Goal: Use online tool/utility: Utilize a website feature to perform a specific function

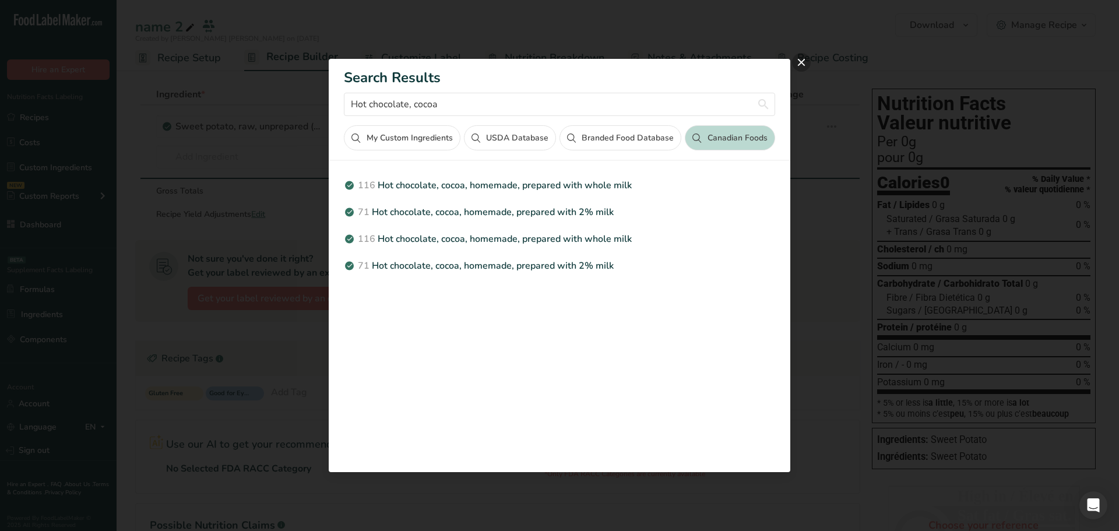
click at [803, 65] on button "close" at bounding box center [801, 62] width 19 height 19
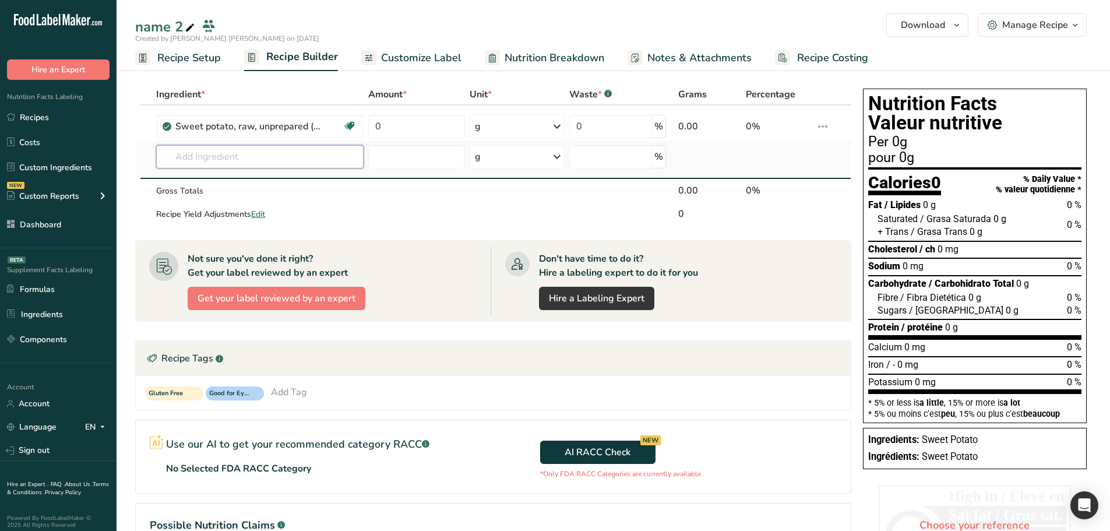
click at [335, 157] on input "text" at bounding box center [259, 156] width 207 height 23
click at [251, 157] on input "text" at bounding box center [259, 156] width 207 height 23
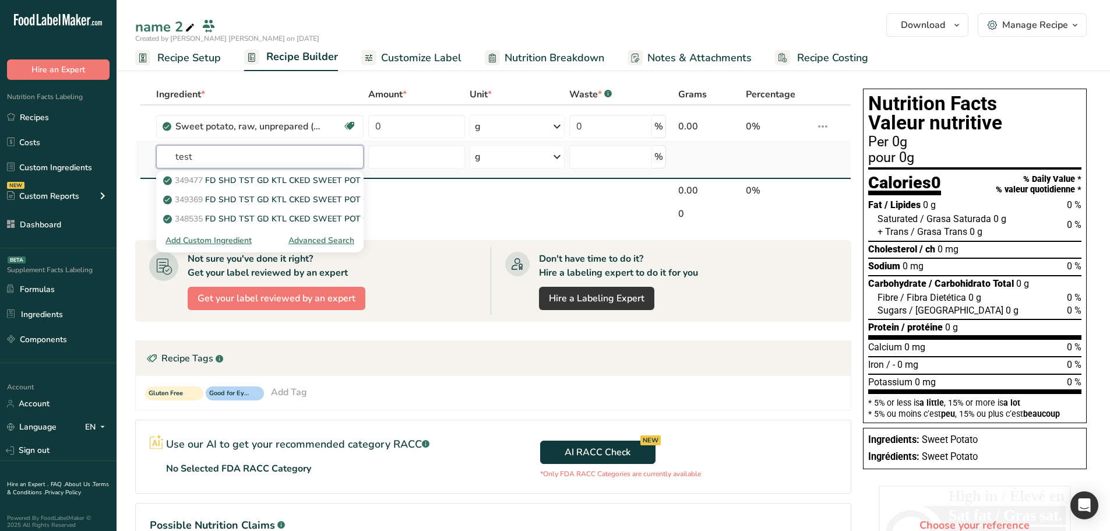
type input "test"
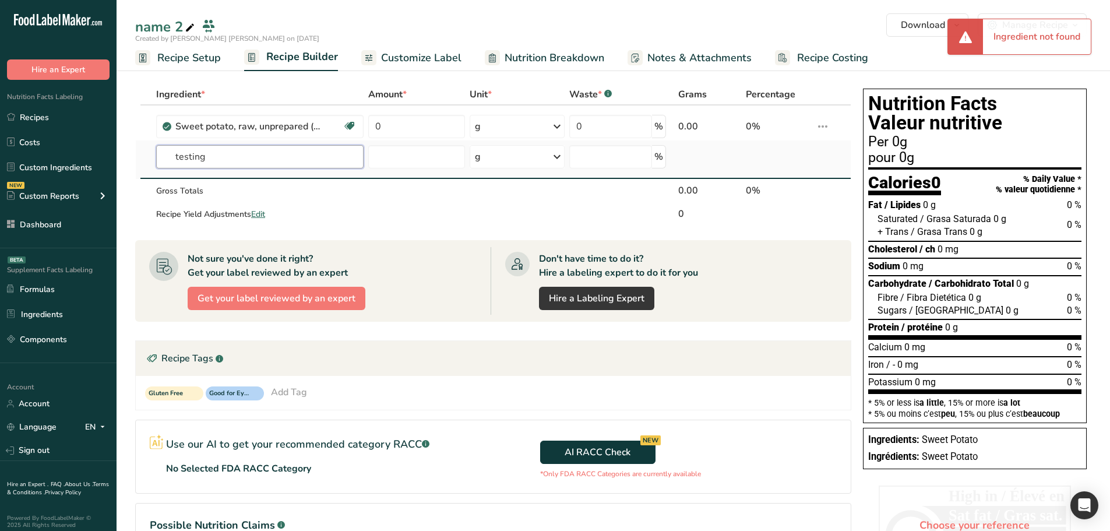
click at [307, 161] on input "testing" at bounding box center [259, 156] width 207 height 23
type input "te"
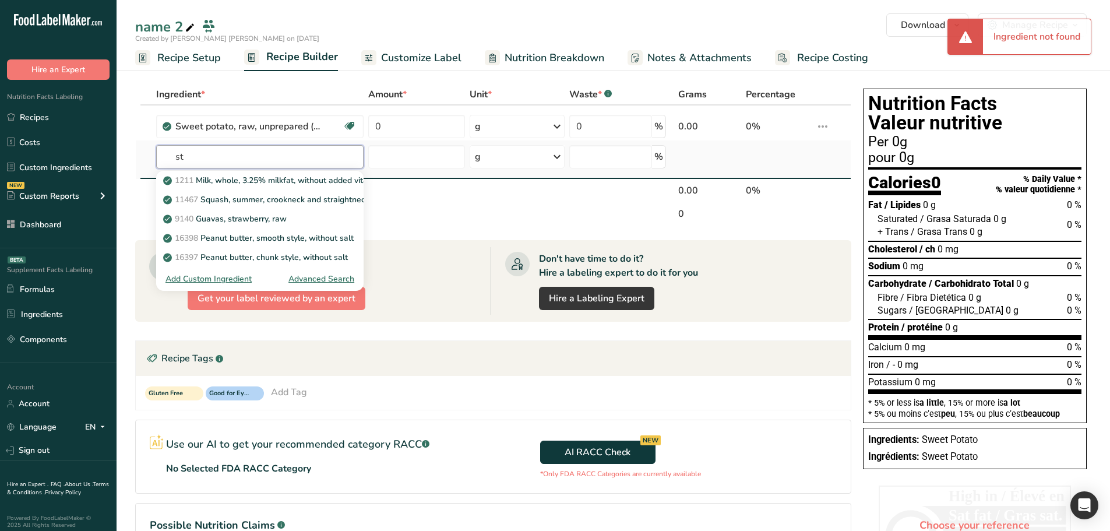
type input "s"
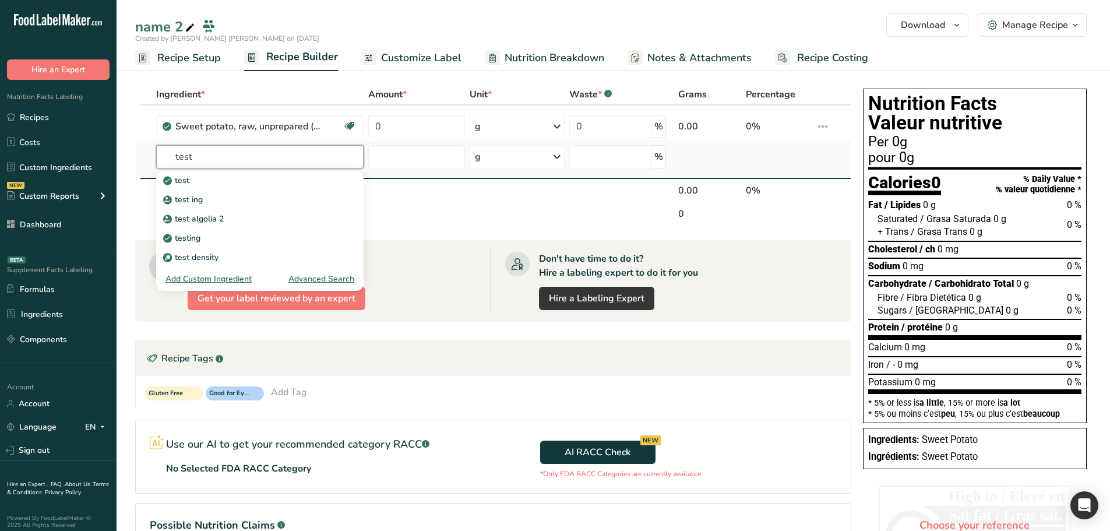
type input "test"
click at [322, 280] on div "Advanced Search" at bounding box center [321, 279] width 66 height 12
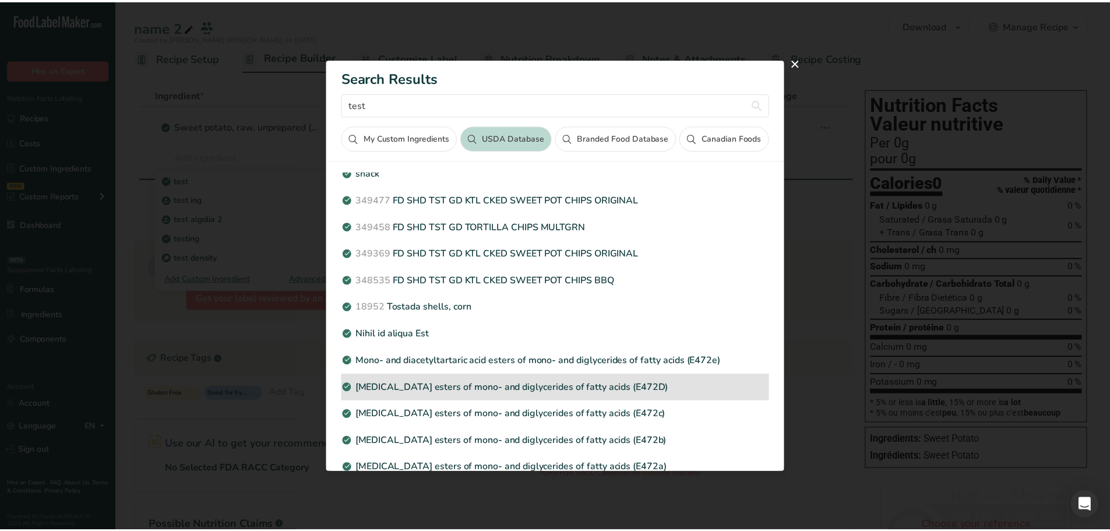
scroll to position [263, 0]
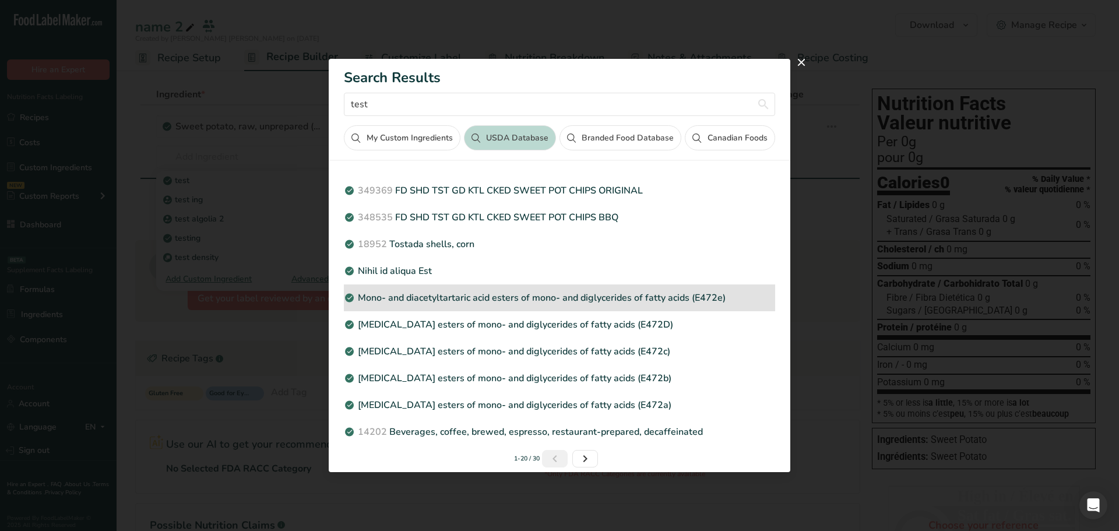
click at [463, 300] on p "Mono- and diacetyltartaric acid esters of mono- and diglycerides of fatty acids…" at bounding box center [559, 298] width 431 height 14
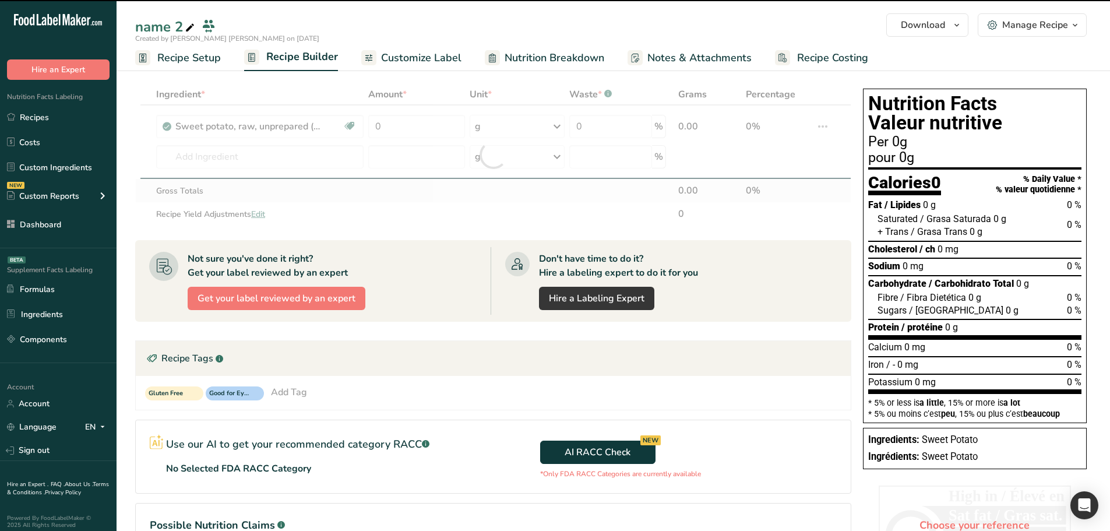
type input "0"
